Goal: Task Accomplishment & Management: Complete application form

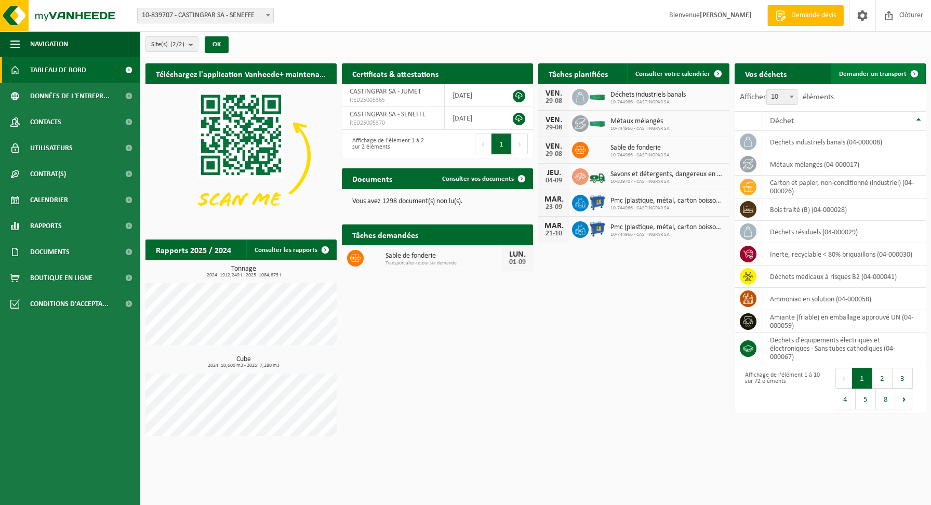
click at [886, 69] on link "Demander un transport" at bounding box center [877, 73] width 94 height 21
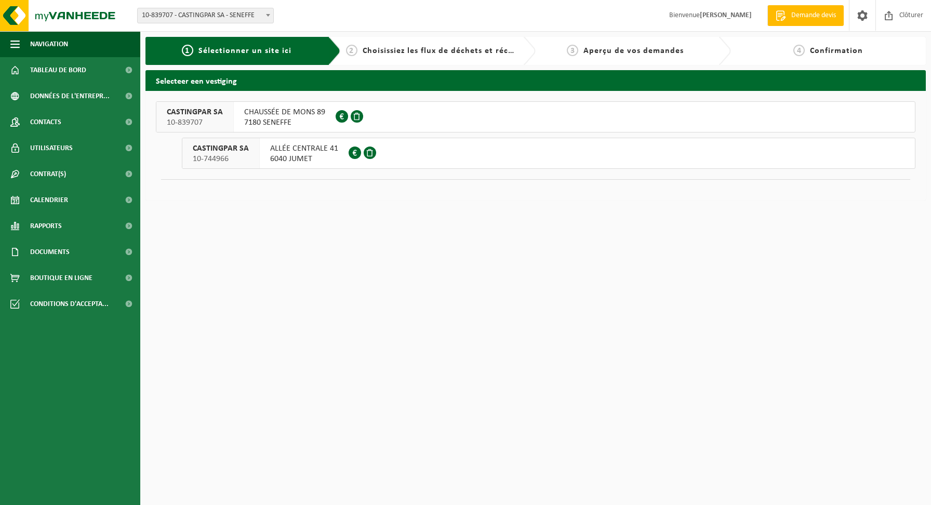
click at [278, 113] on span "CHAUSSÉE DE MONS 89" at bounding box center [284, 112] width 81 height 10
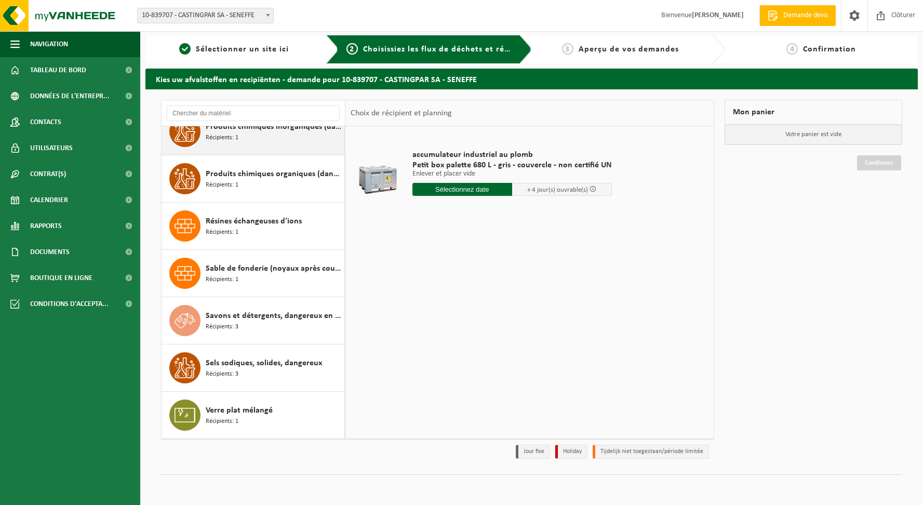
scroll to position [3, 0]
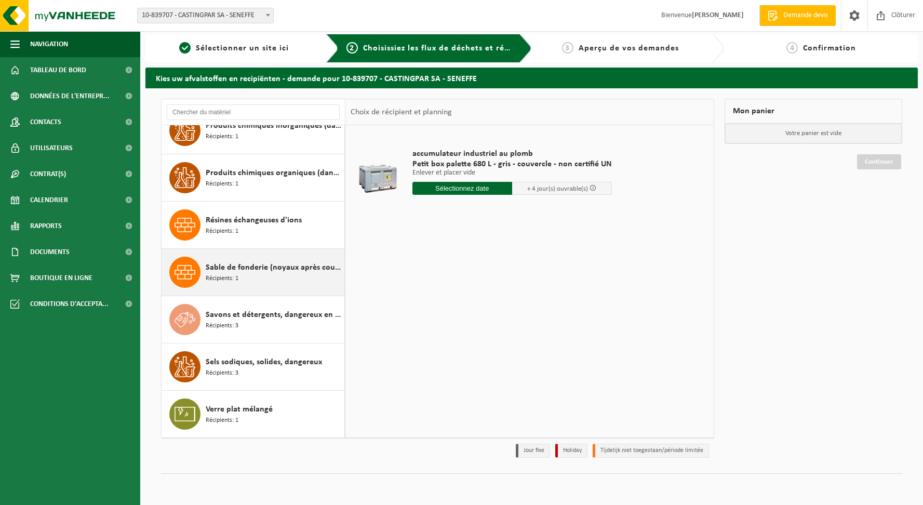
click at [289, 268] on span "Sable de fonderie (noyaux après coulée)" at bounding box center [274, 267] width 136 height 12
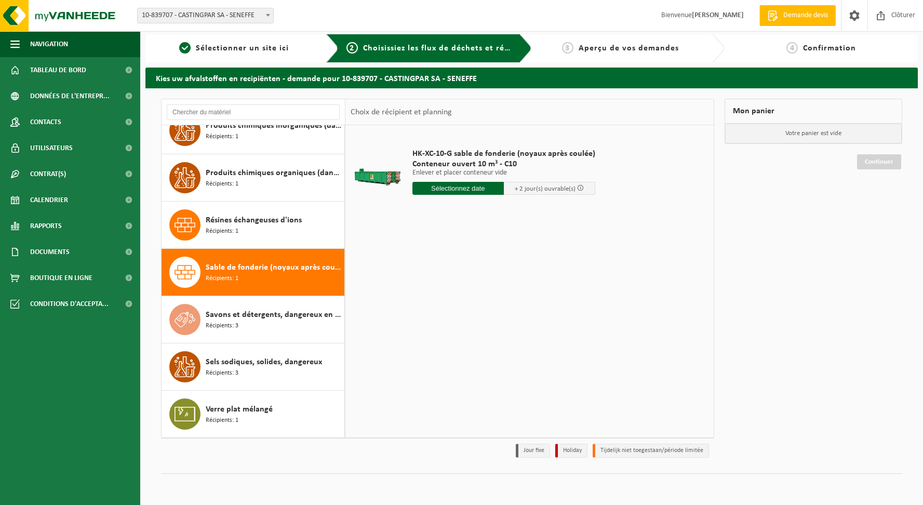
click at [446, 182] on input "text" at bounding box center [457, 188] width 91 height 13
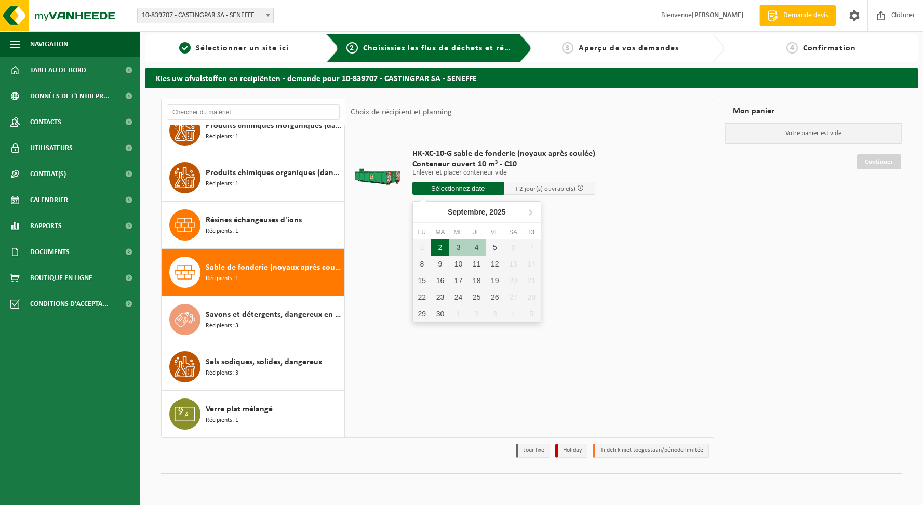
click at [442, 244] on div "2" at bounding box center [440, 247] width 18 height 17
type input "à partir de 2025-09-02"
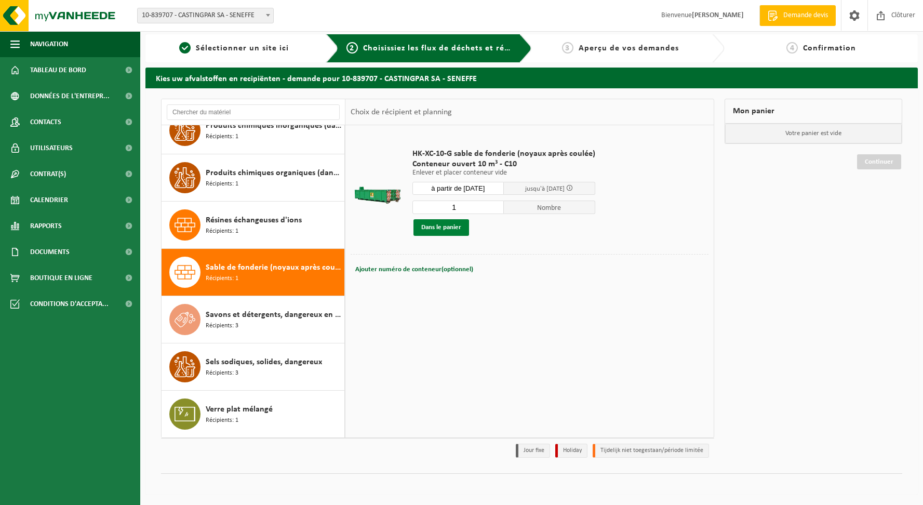
click at [449, 224] on button "Dans le panier" at bounding box center [441, 227] width 56 height 17
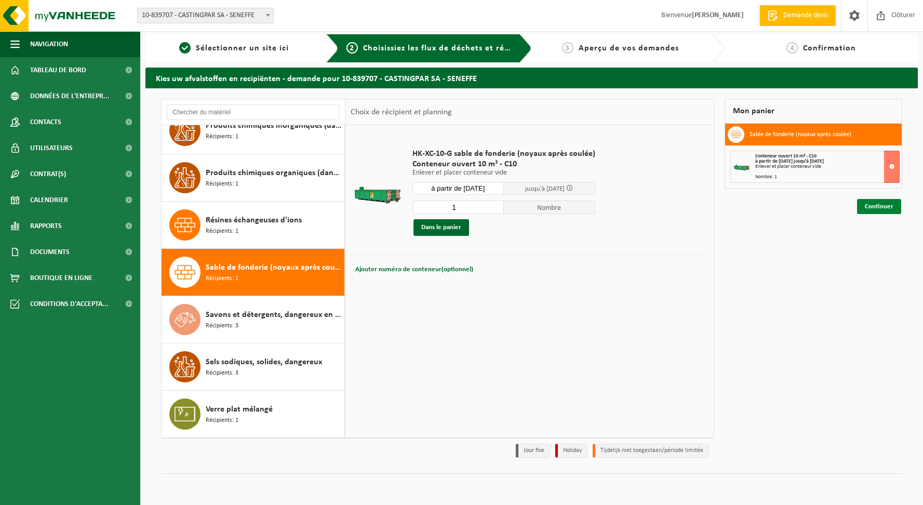
click at [869, 209] on link "Continuer" at bounding box center [879, 206] width 44 height 15
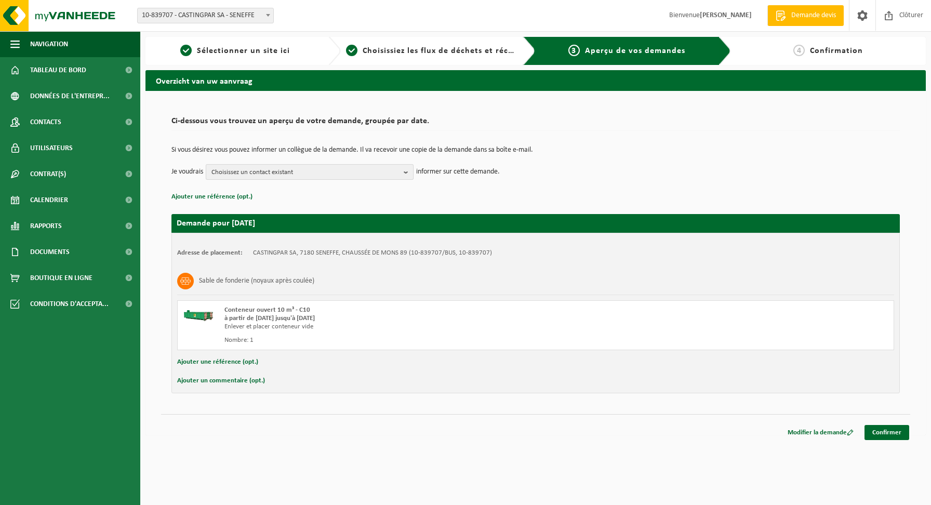
click at [407, 169] on b "button" at bounding box center [407, 172] width 9 height 15
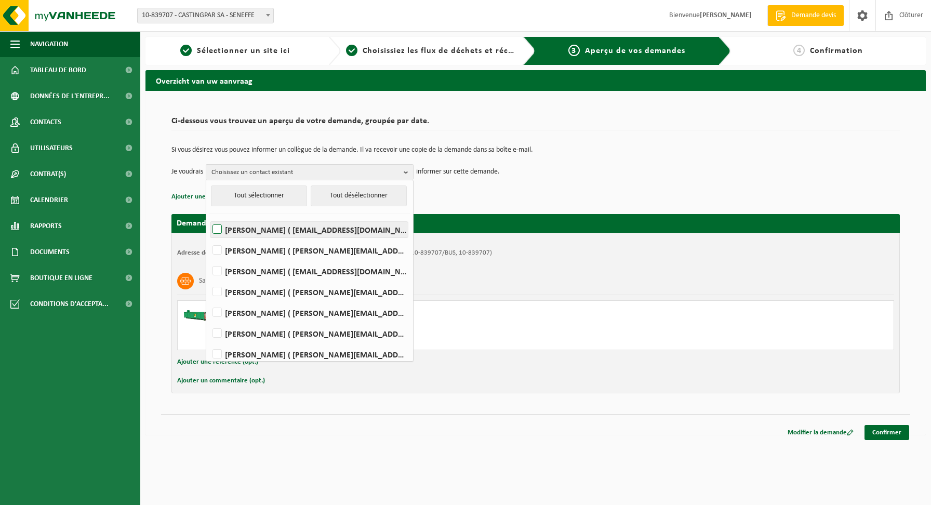
click at [246, 232] on label "MARIO Anzalla ( magasin@castingpar.com )" at bounding box center [308, 230] width 197 height 16
click at [209, 217] on input "MARIO Anzalla ( magasin@castingpar.com )" at bounding box center [208, 216] width 1 height 1
checkbox input "true"
click at [544, 339] on div "Nombre: 1" at bounding box center [400, 340] width 353 height 8
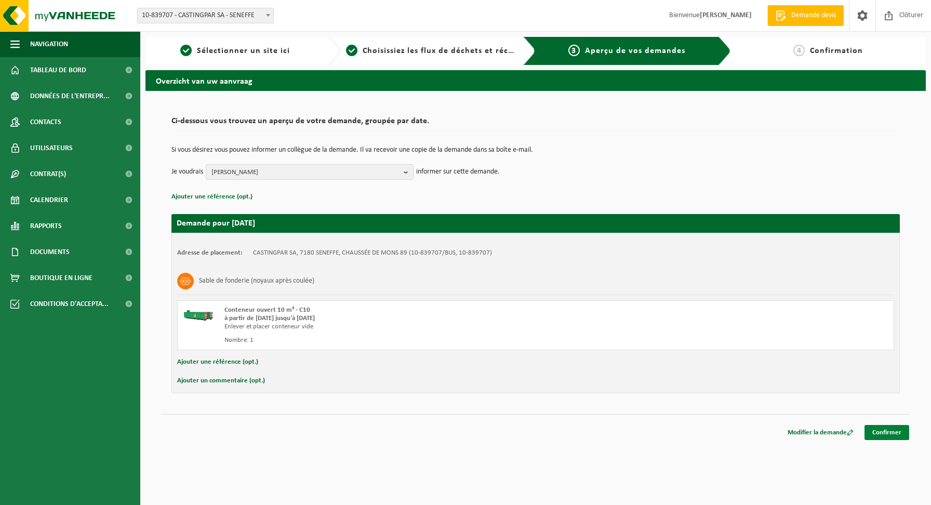
click at [880, 436] on link "Confirmer" at bounding box center [886, 432] width 45 height 15
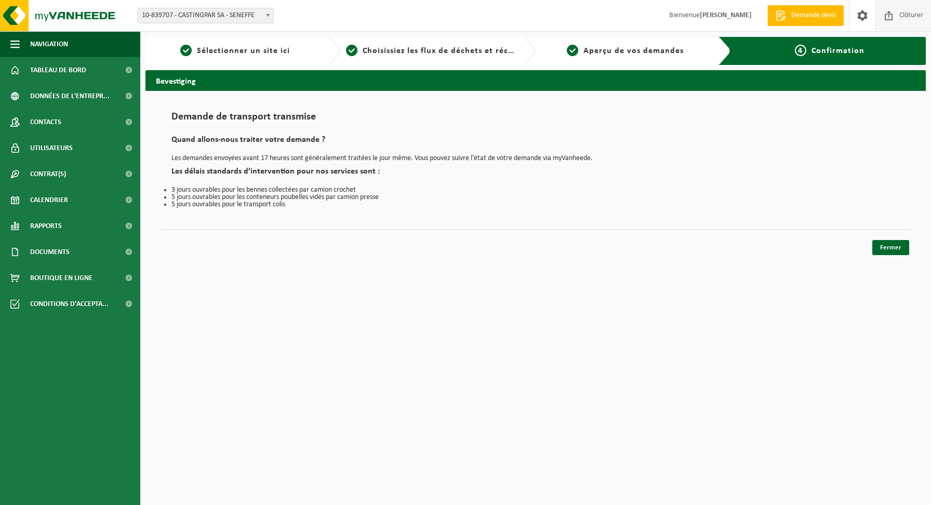
click at [908, 18] on span "Clôturer" at bounding box center [910, 15] width 29 height 31
